Goal: Information Seeking & Learning: Find specific fact

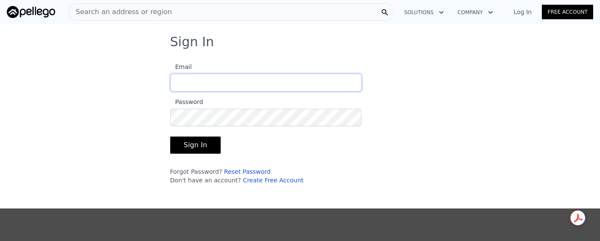
type input "[EMAIL_ADDRESS][DOMAIN_NAME]"
click at [187, 139] on button "Sign In" at bounding box center [195, 144] width 51 height 17
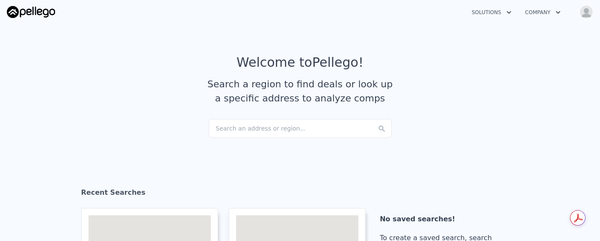
checkbox input "true"
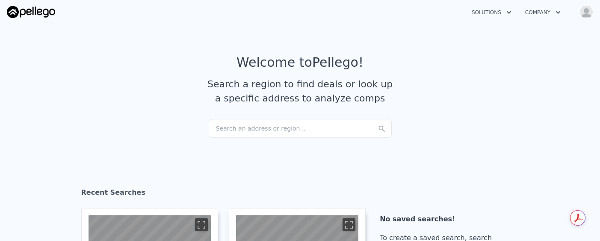
click at [215, 129] on div "Search an address or region..." at bounding box center [300, 128] width 183 height 19
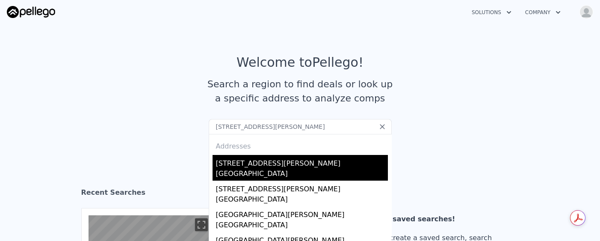
type input "[STREET_ADDRESS][PERSON_NAME]"
click at [254, 168] on div "[GEOGRAPHIC_DATA]" at bounding box center [302, 174] width 172 height 12
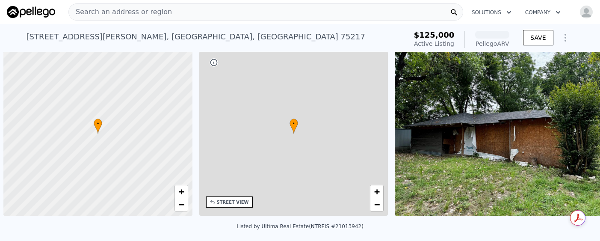
scroll to position [0, 3]
